Goal: Task Accomplishment & Management: Manage account settings

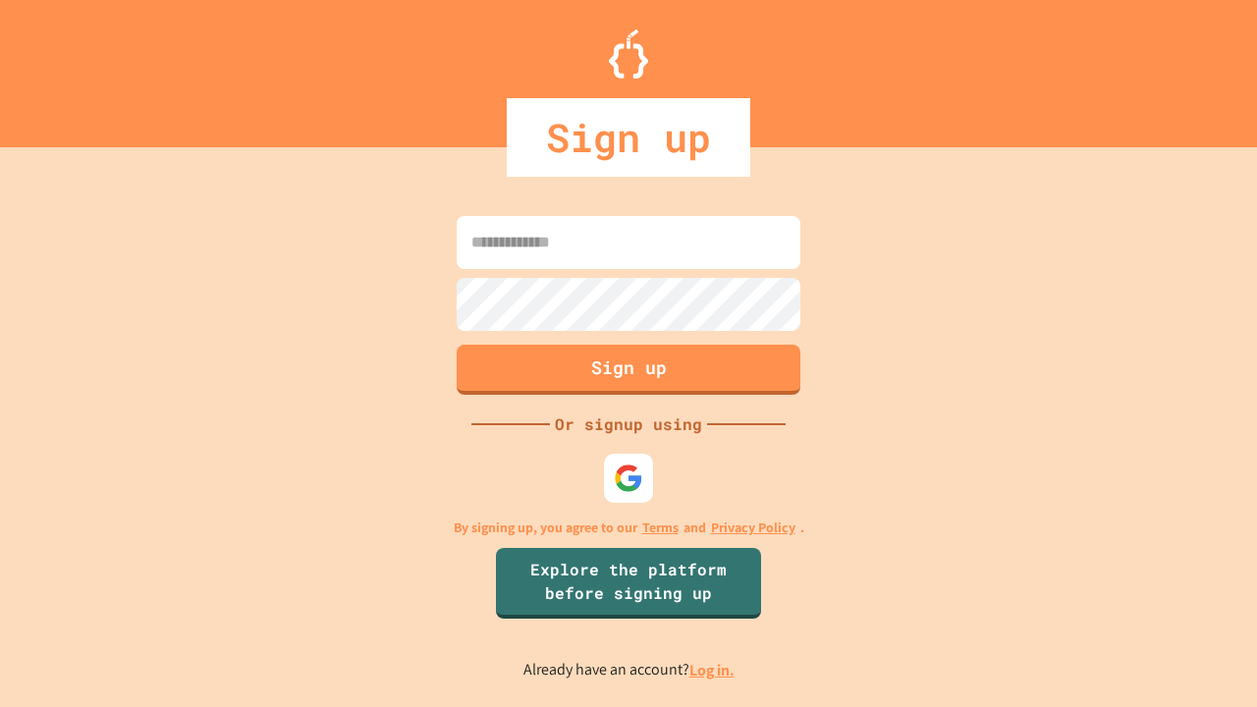
click at [713, 670] on link "Log in." at bounding box center [712, 670] width 45 height 21
